Goal: Task Accomplishment & Management: Manage account settings

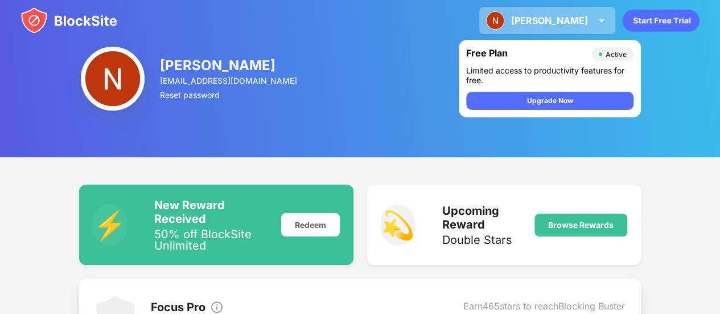
click at [505, 27] on img at bounding box center [495, 20] width 18 height 18
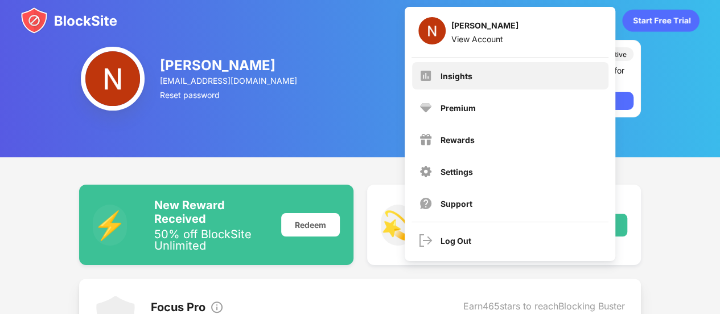
click at [490, 73] on div "Insights" at bounding box center [510, 75] width 196 height 27
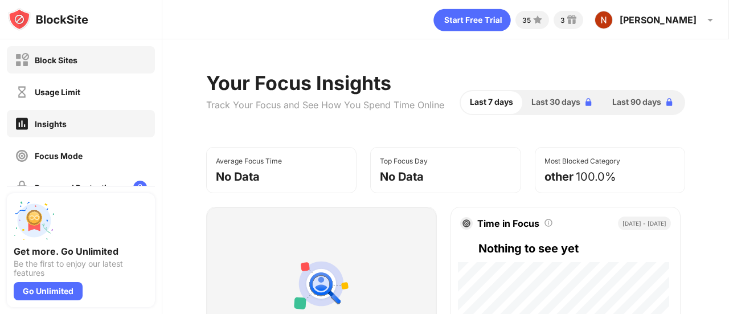
click at [91, 68] on div "Block Sites" at bounding box center [81, 59] width 148 height 27
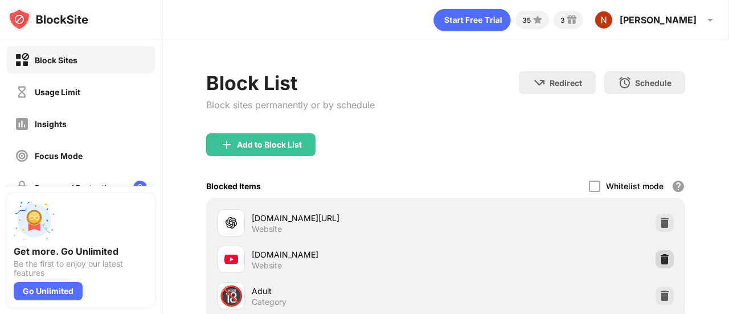
click at [659, 260] on img at bounding box center [664, 258] width 11 height 11
